Goal: Task Accomplishment & Management: Manage account settings

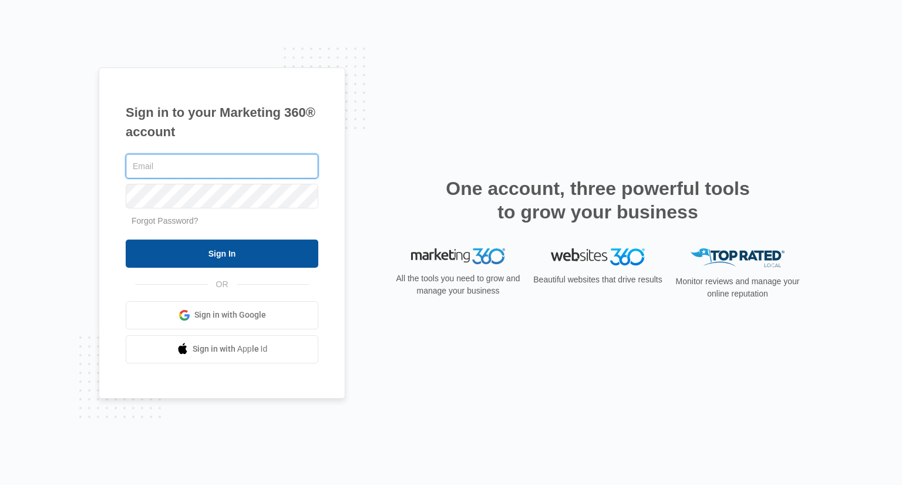
type input "ted@drgreenservices.com"
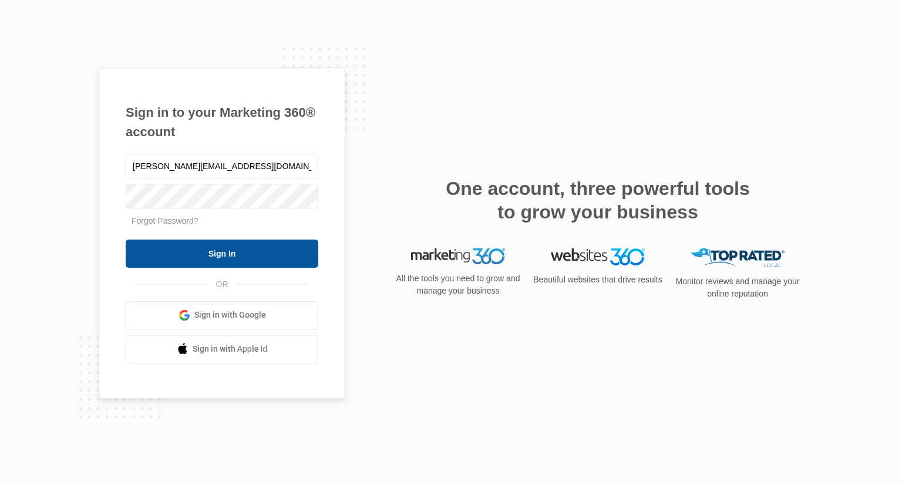
click at [155, 248] on input "Sign In" at bounding box center [222, 254] width 193 height 28
type input "[PERSON_NAME][EMAIL_ADDRESS][DOMAIN_NAME]"
click at [211, 247] on input "Sign In" at bounding box center [222, 254] width 193 height 28
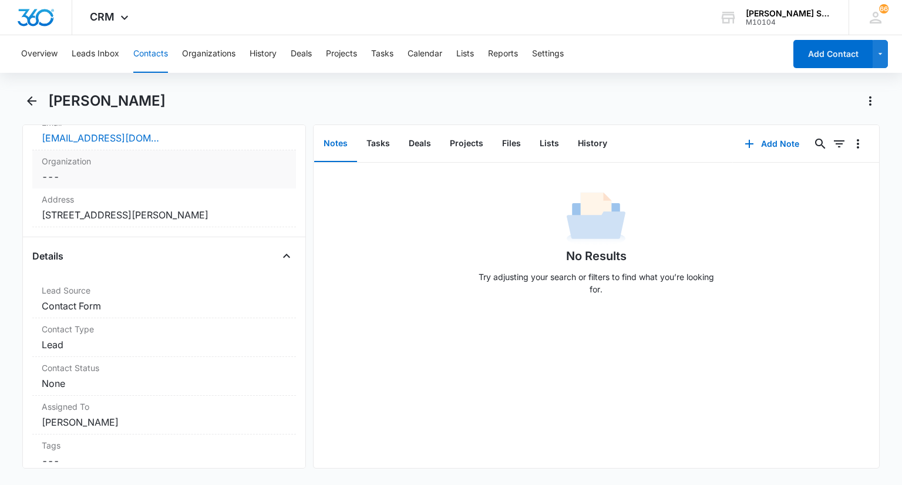
scroll to position [294, 0]
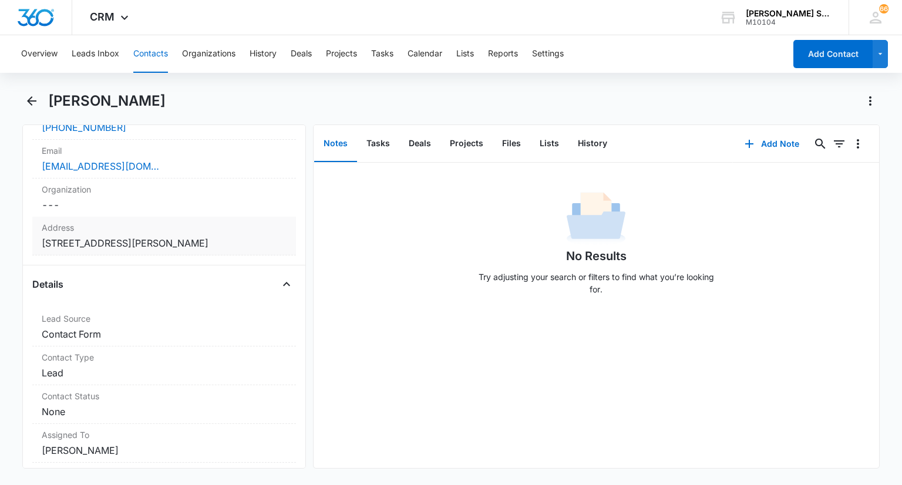
click at [203, 229] on label "Address" at bounding box center [164, 227] width 244 height 12
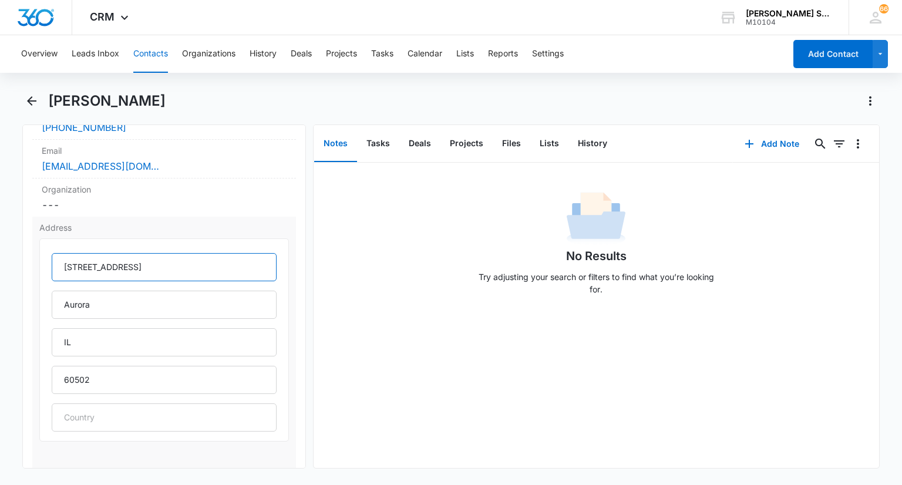
drag, startPoint x: 180, startPoint y: 266, endPoint x: 61, endPoint y: 267, distance: 119.2
click at [61, 267] on input "1488 Greenlake Dr" at bounding box center [164, 267] width 224 height 28
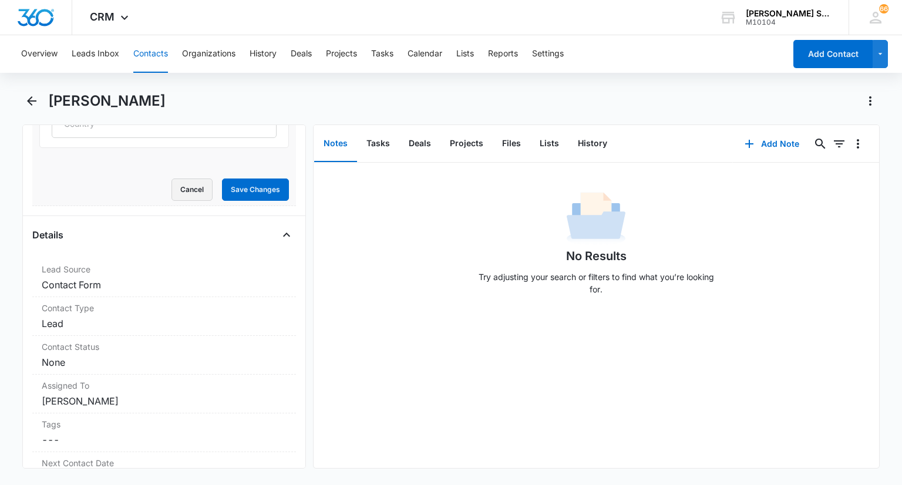
click at [179, 196] on button "Cancel" at bounding box center [191, 190] width 41 height 22
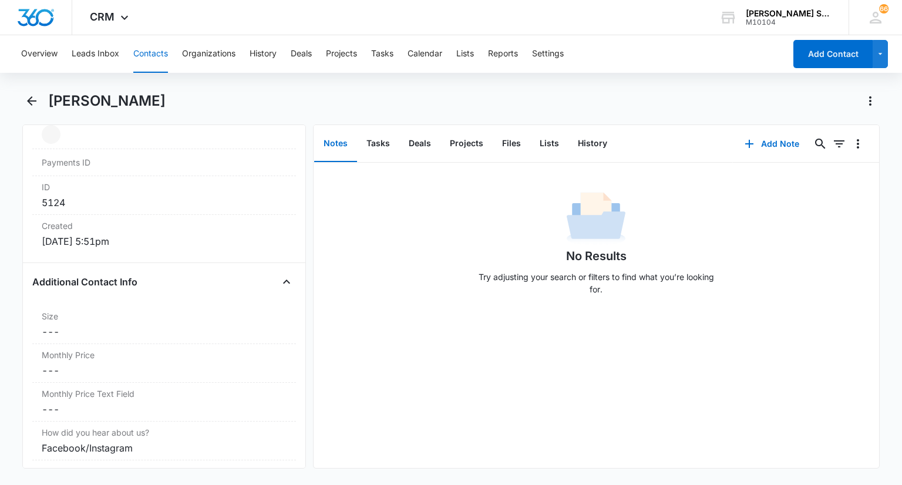
scroll to position [799, 0]
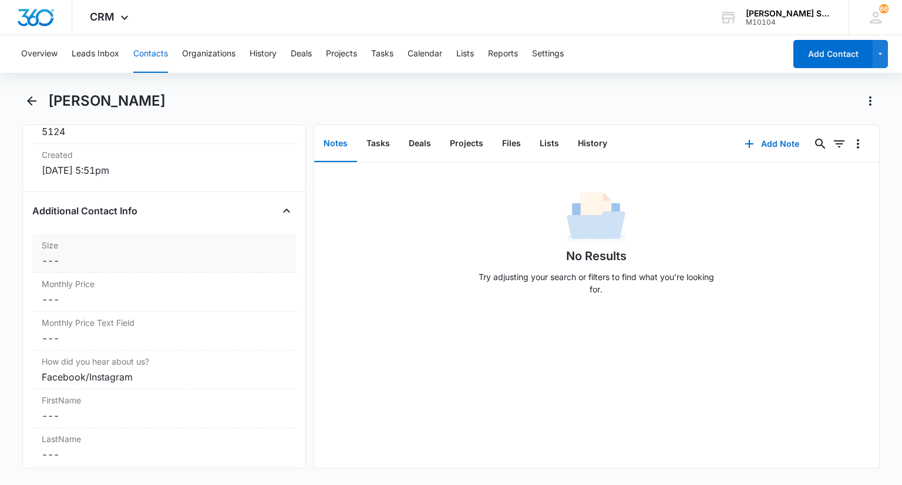
click at [77, 258] on dd "Cancel Save Changes ---" at bounding box center [164, 261] width 244 height 14
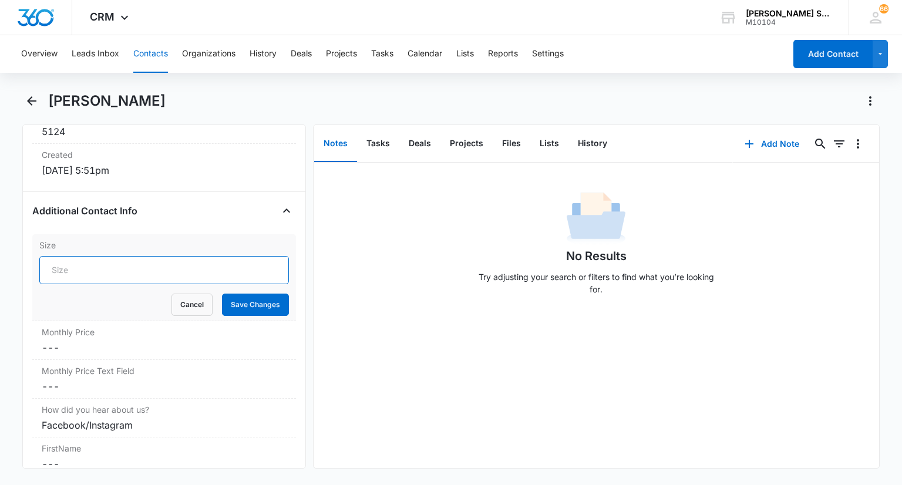
click at [74, 271] on input "Size" at bounding box center [163, 270] width 249 height 28
type input "8.5"
click at [291, 301] on div "Remove BS Bharat Shah Contact Info Name Cancel Save Changes Bharat Shah Phone C…" at bounding box center [163, 296] width 283 height 344
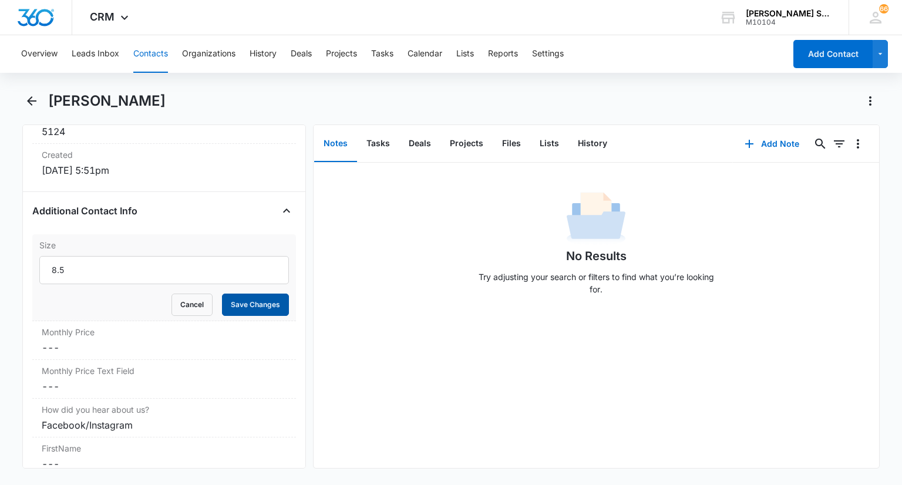
click at [274, 302] on button "Save Changes" at bounding box center [255, 305] width 67 height 22
click at [108, 337] on div "Monthly Price Cancel Save Changes ---" at bounding box center [163, 340] width 263 height 39
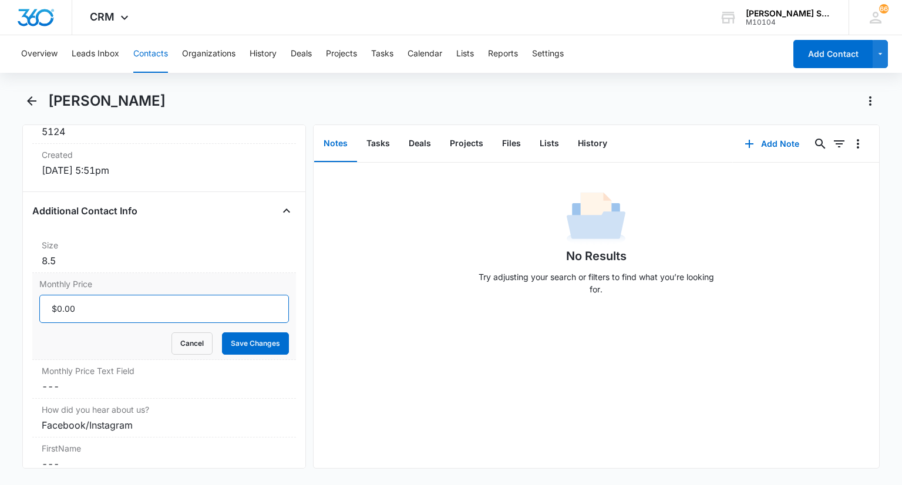
click at [92, 299] on input "Monthly Price" at bounding box center [163, 309] width 249 height 28
type input "$60.00"
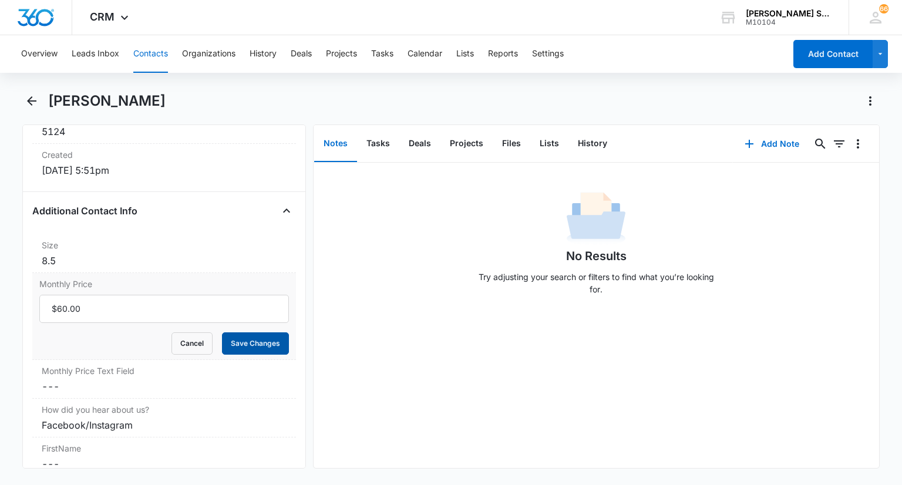
click at [238, 338] on button "Save Changes" at bounding box center [255, 343] width 67 height 22
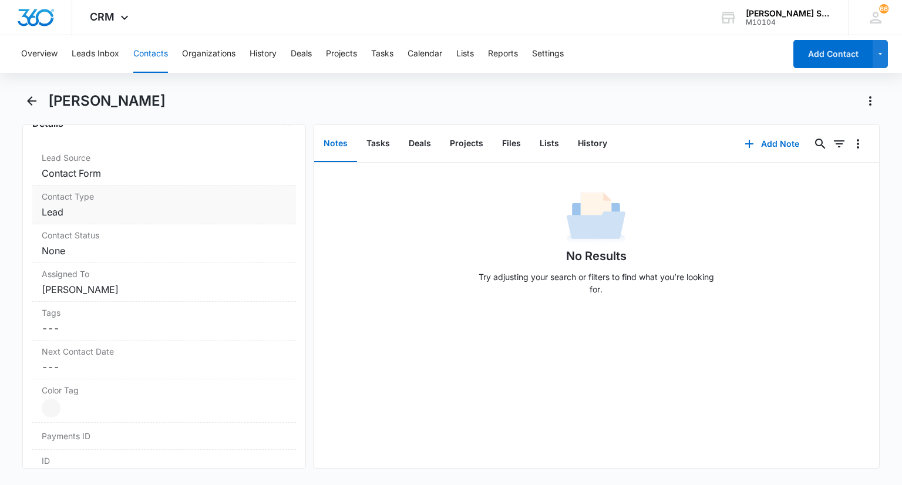
scroll to position [447, 0]
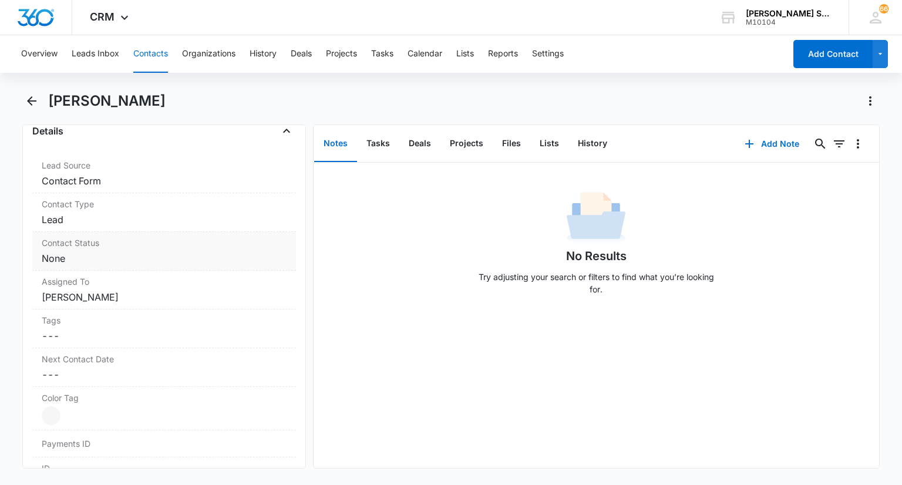
click at [83, 242] on label "Contact Status" at bounding box center [164, 243] width 244 height 12
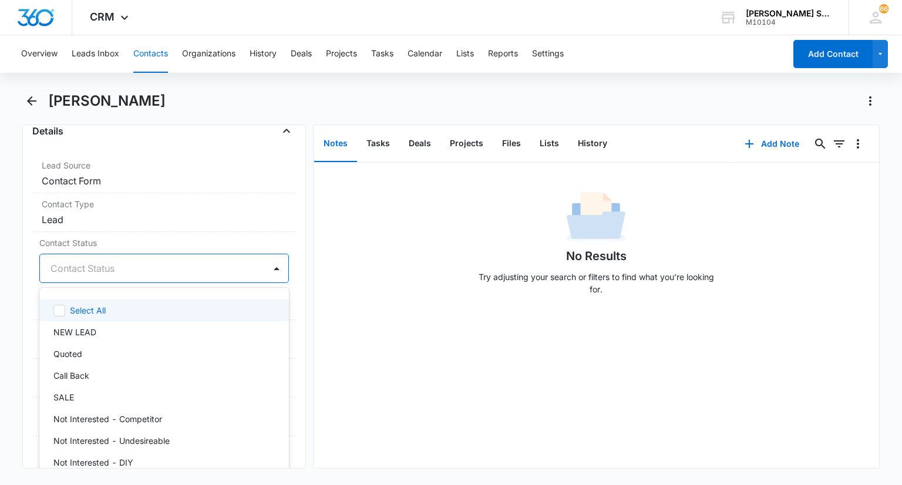
click at [87, 267] on div at bounding box center [150, 268] width 198 height 16
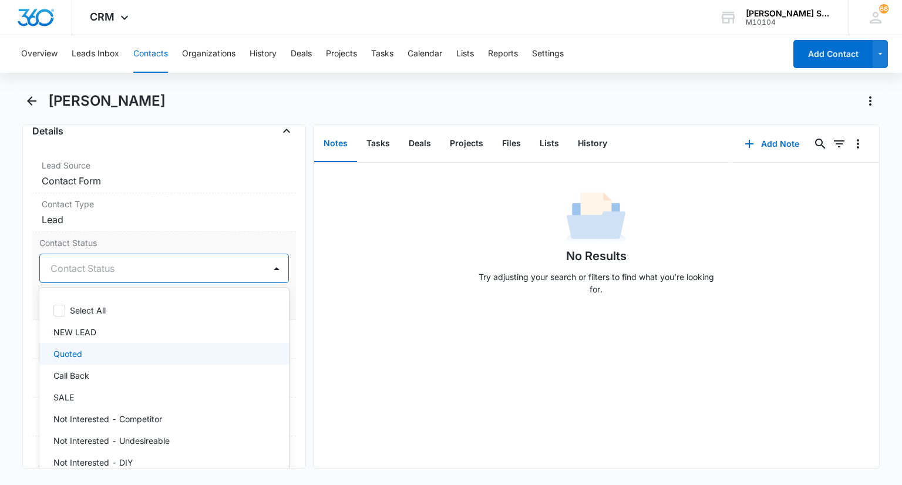
click at [74, 348] on p "Quoted" at bounding box center [67, 354] width 29 height 12
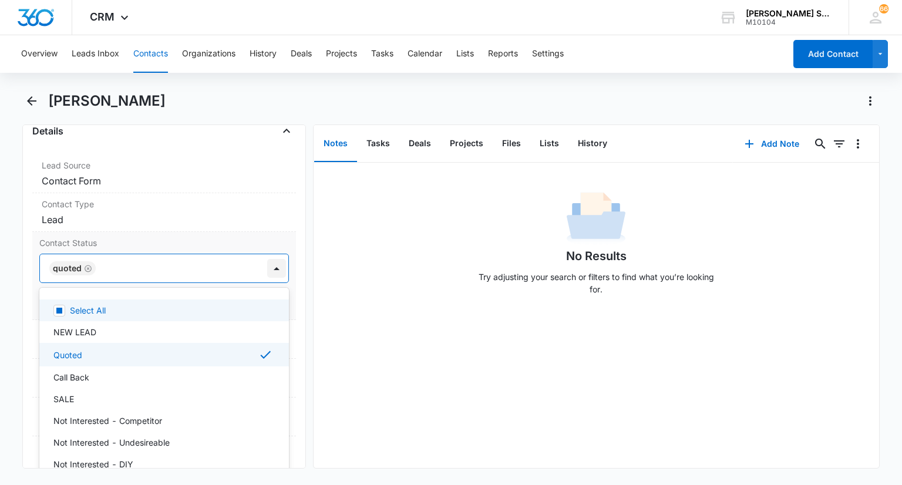
click at [267, 264] on div at bounding box center [276, 268] width 19 height 19
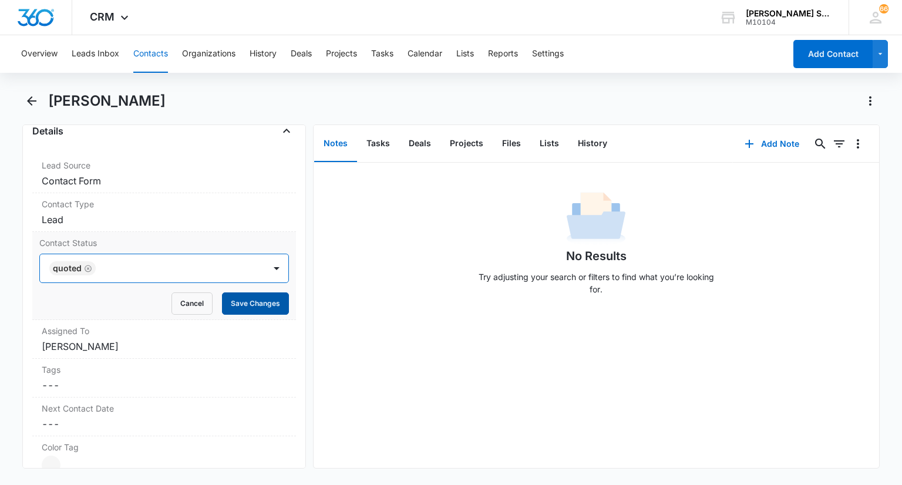
click at [256, 293] on button "Save Changes" at bounding box center [255, 303] width 67 height 22
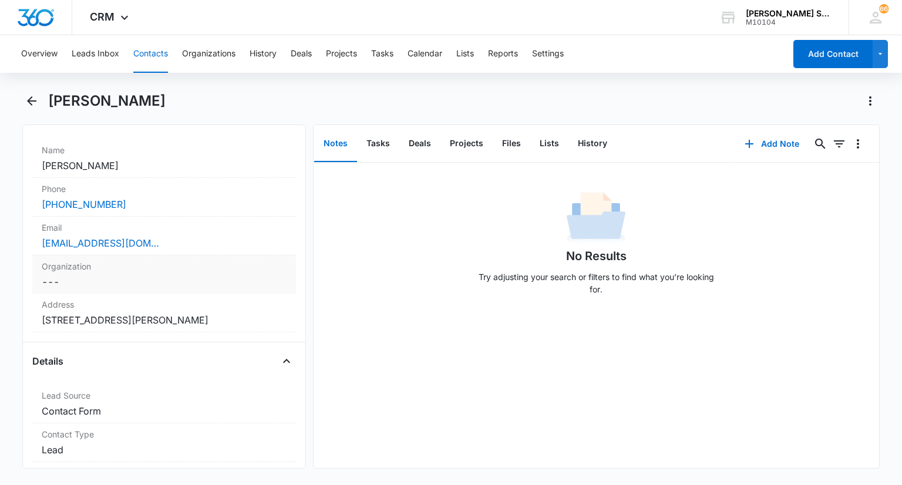
scroll to position [212, 0]
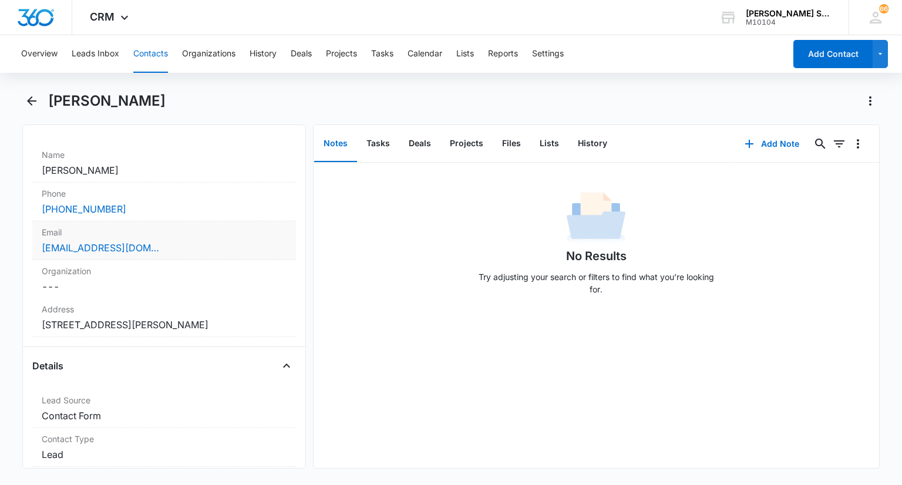
click at [184, 231] on label "Email" at bounding box center [164, 232] width 244 height 12
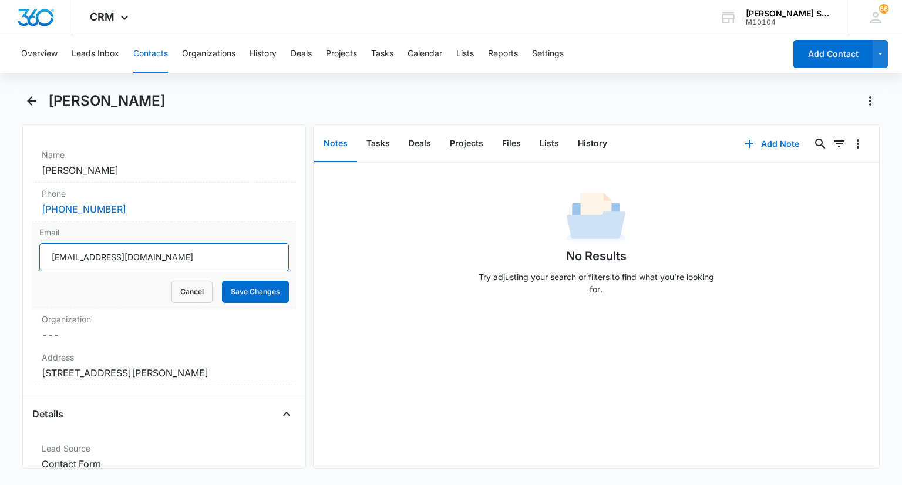
drag, startPoint x: 153, startPoint y: 254, endPoint x: 33, endPoint y: 247, distance: 119.4
click at [33, 247] on div "Email bshahcpa1@gmail.com Cancel Save Changes" at bounding box center [163, 264] width 263 height 87
drag, startPoint x: 176, startPoint y: 290, endPoint x: 91, endPoint y: 104, distance: 204.2
click at [176, 290] on button "Cancel" at bounding box center [191, 292] width 41 height 22
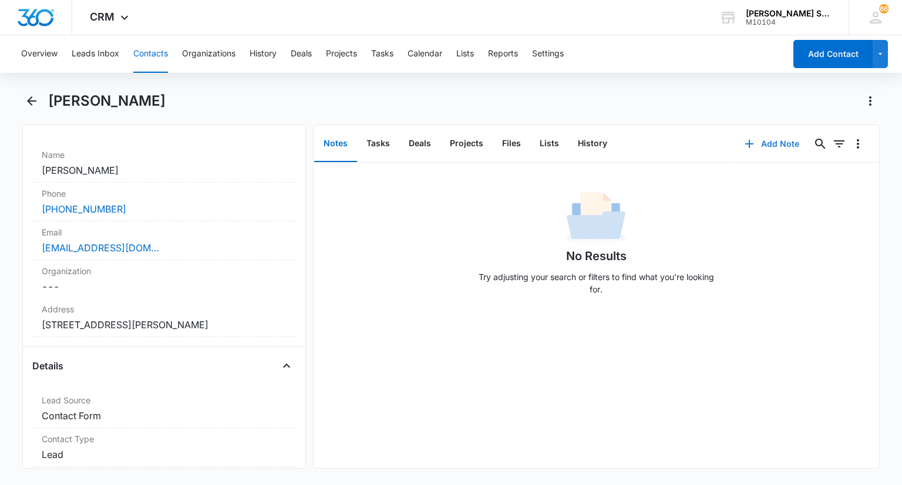
click at [778, 140] on button "Add Note" at bounding box center [772, 144] width 78 height 28
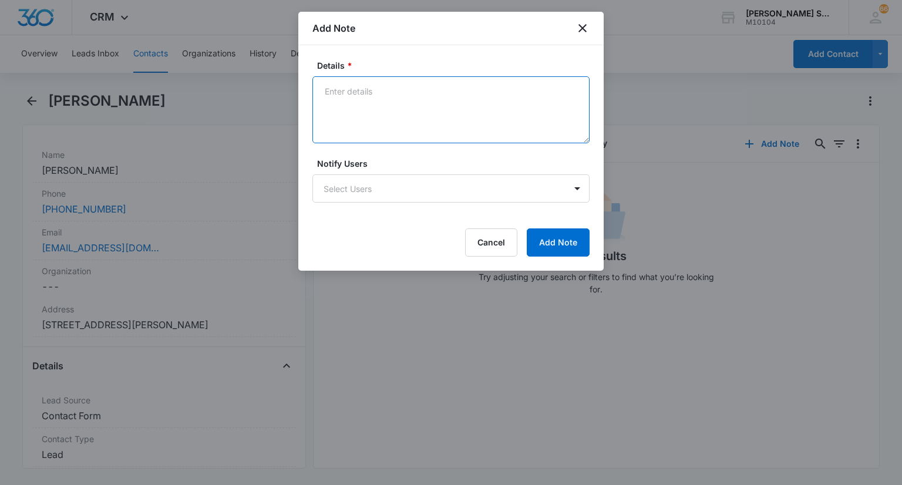
click at [446, 110] on textarea "Details *" at bounding box center [450, 109] width 277 height 67
type textarea "emailed quote 75 per one free for 2025"
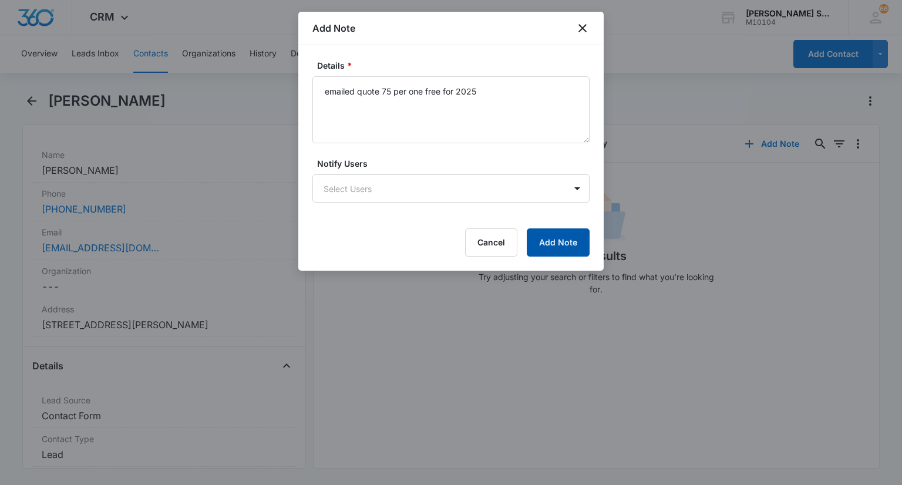
click at [540, 237] on button "Add Note" at bounding box center [558, 242] width 63 height 28
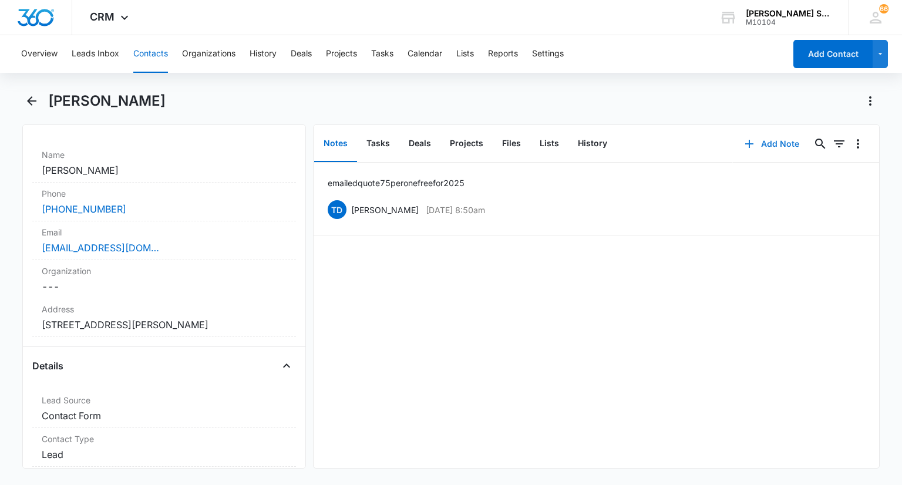
click at [758, 144] on button "Add Note" at bounding box center [772, 144] width 78 height 28
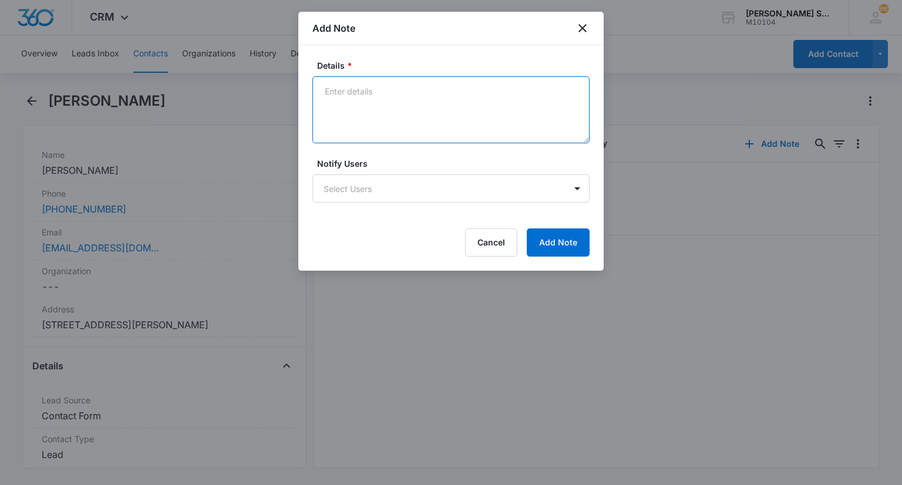
click at [361, 99] on textarea "Details *" at bounding box center [450, 109] width 277 height 67
type textarea "67 per 180 asc"
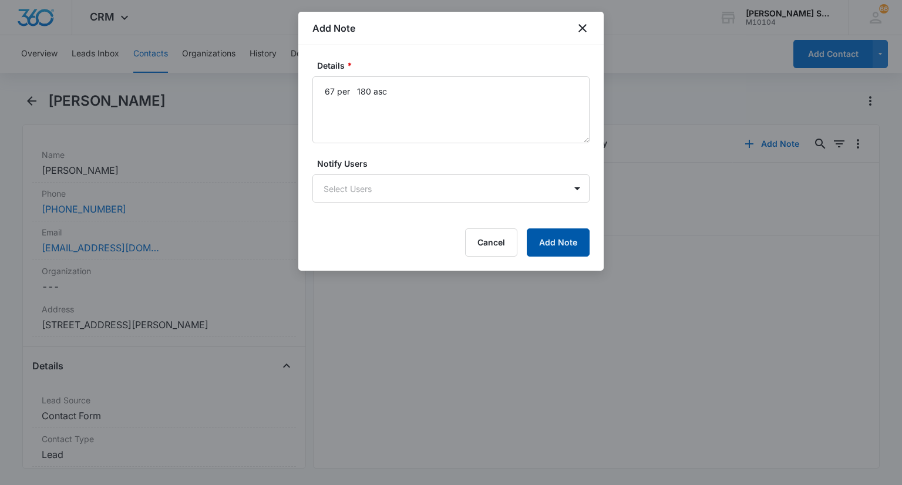
click at [542, 231] on button "Add Note" at bounding box center [558, 242] width 63 height 28
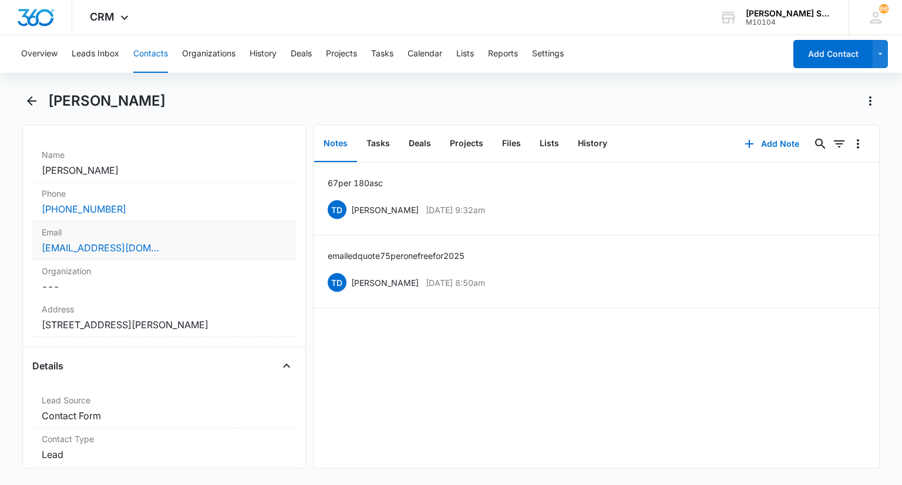
click at [221, 231] on label "Email" at bounding box center [164, 232] width 244 height 12
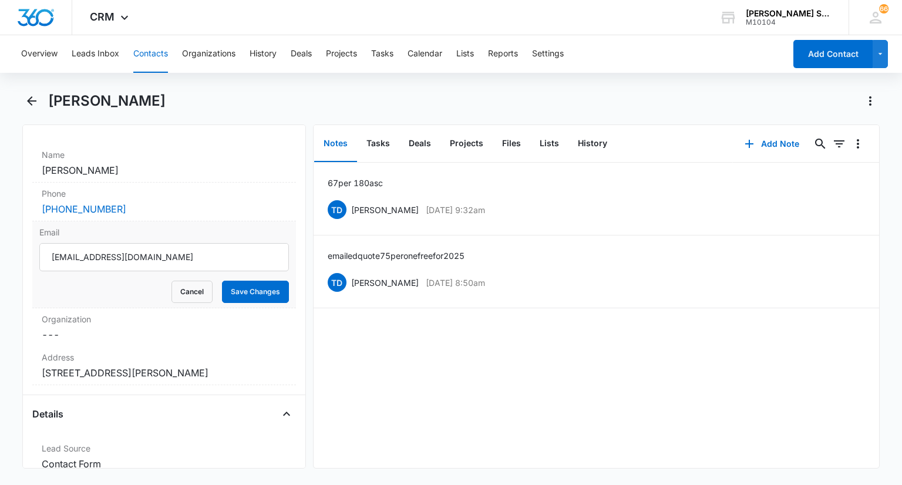
scroll to position [0, 0]
drag, startPoint x: 147, startPoint y: 250, endPoint x: 49, endPoint y: 243, distance: 97.8
click at [49, 243] on input "bshahcpa1@gmail.com" at bounding box center [163, 257] width 249 height 28
click at [174, 285] on button "Cancel" at bounding box center [191, 292] width 41 height 22
